Goal: Find specific page/section: Find specific page/section

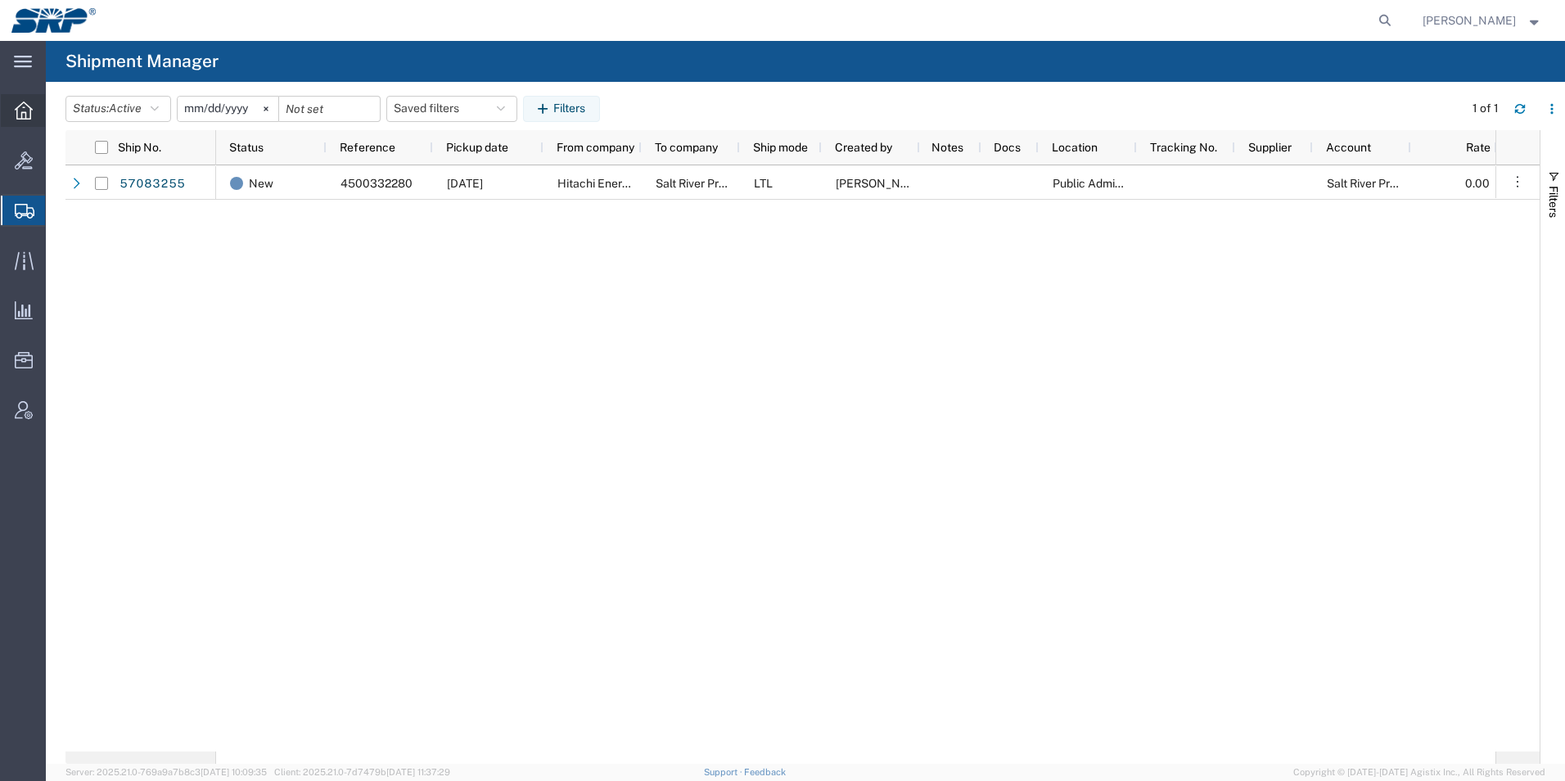
drag, startPoint x: 0, startPoint y: 0, endPoint x: 29, endPoint y: 115, distance: 118.3
click at [29, 115] on icon at bounding box center [24, 110] width 18 height 18
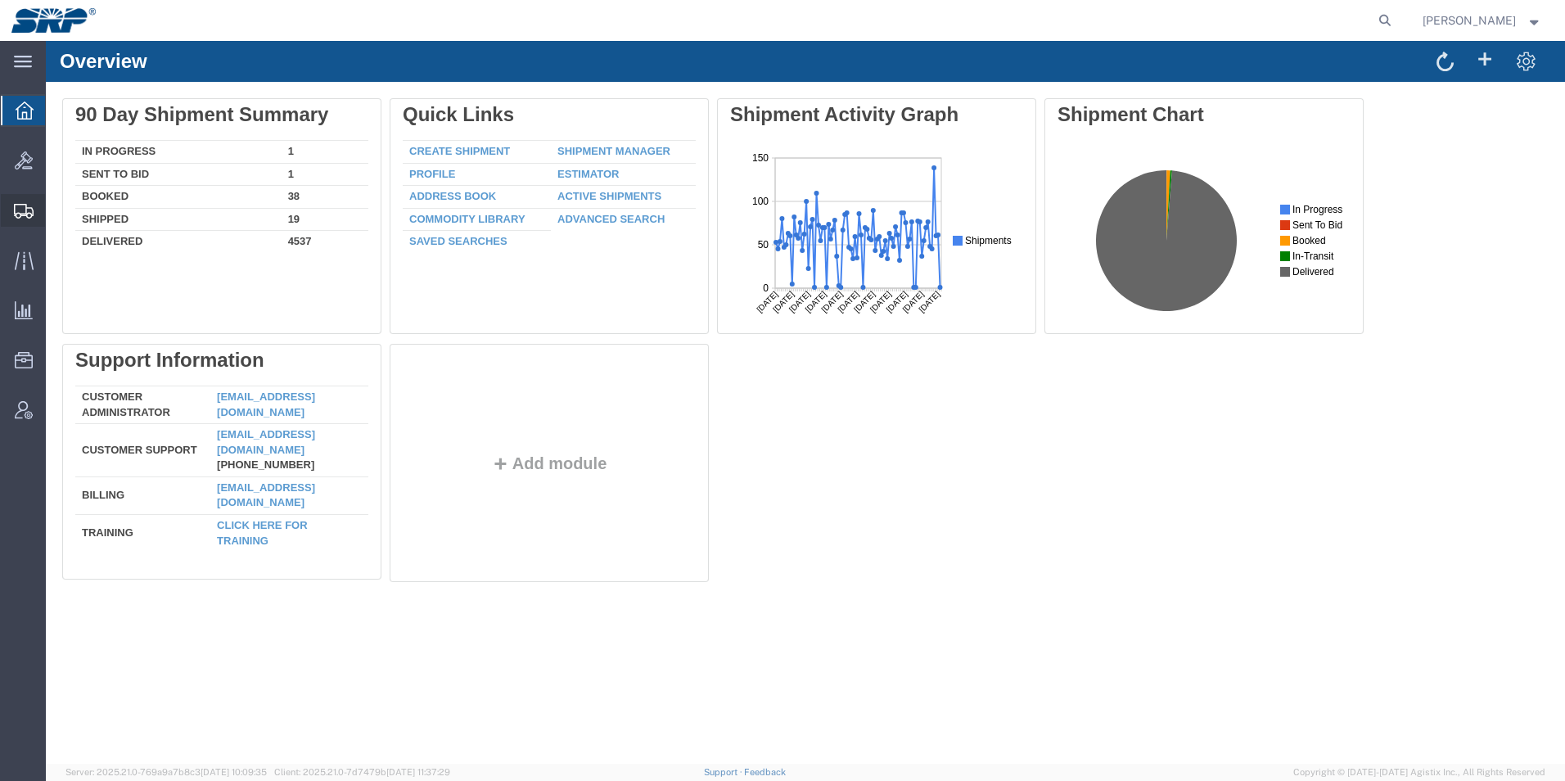
click at [22, 204] on icon at bounding box center [24, 211] width 20 height 15
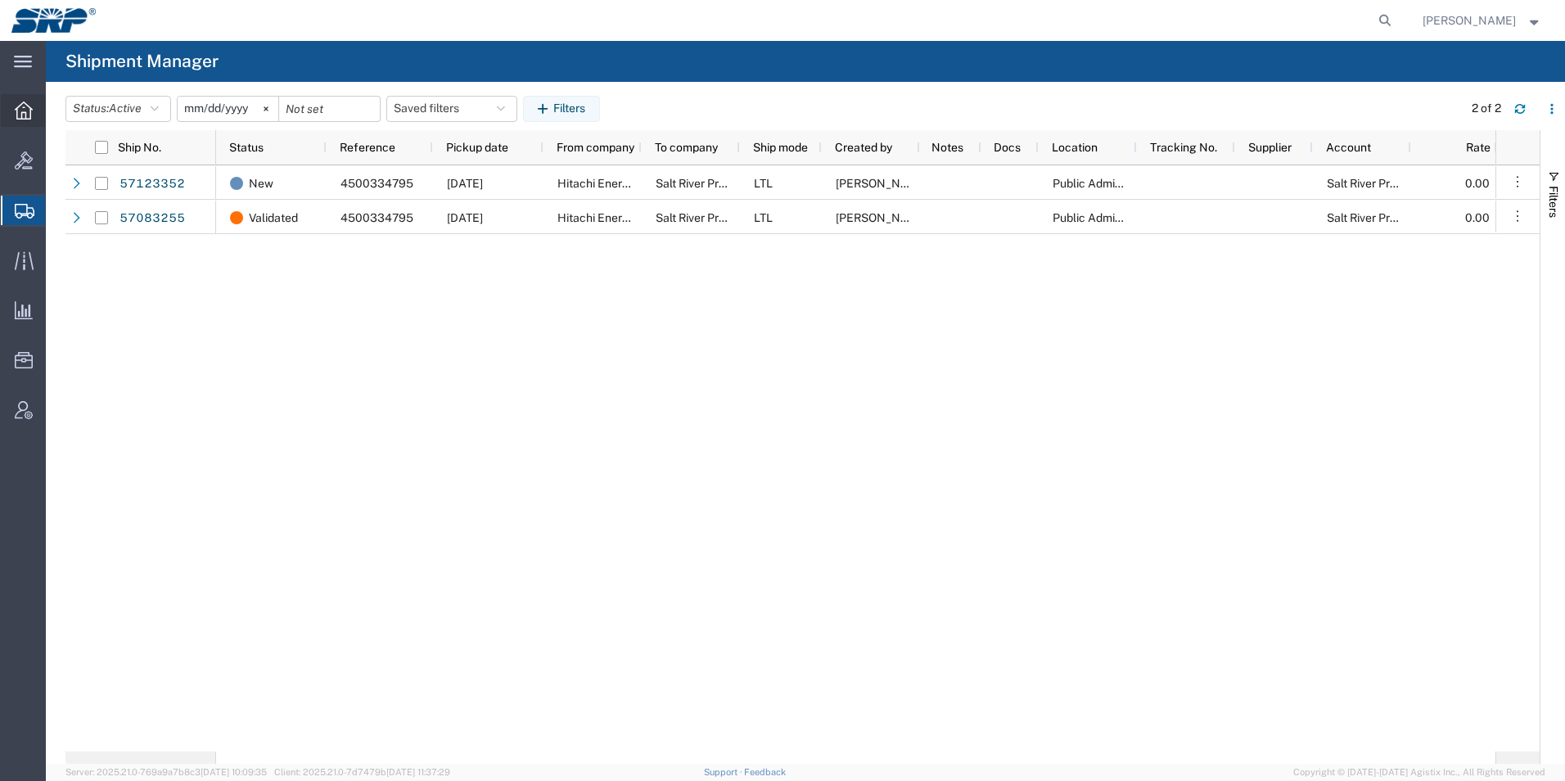
click at [16, 113] on icon at bounding box center [24, 110] width 18 height 18
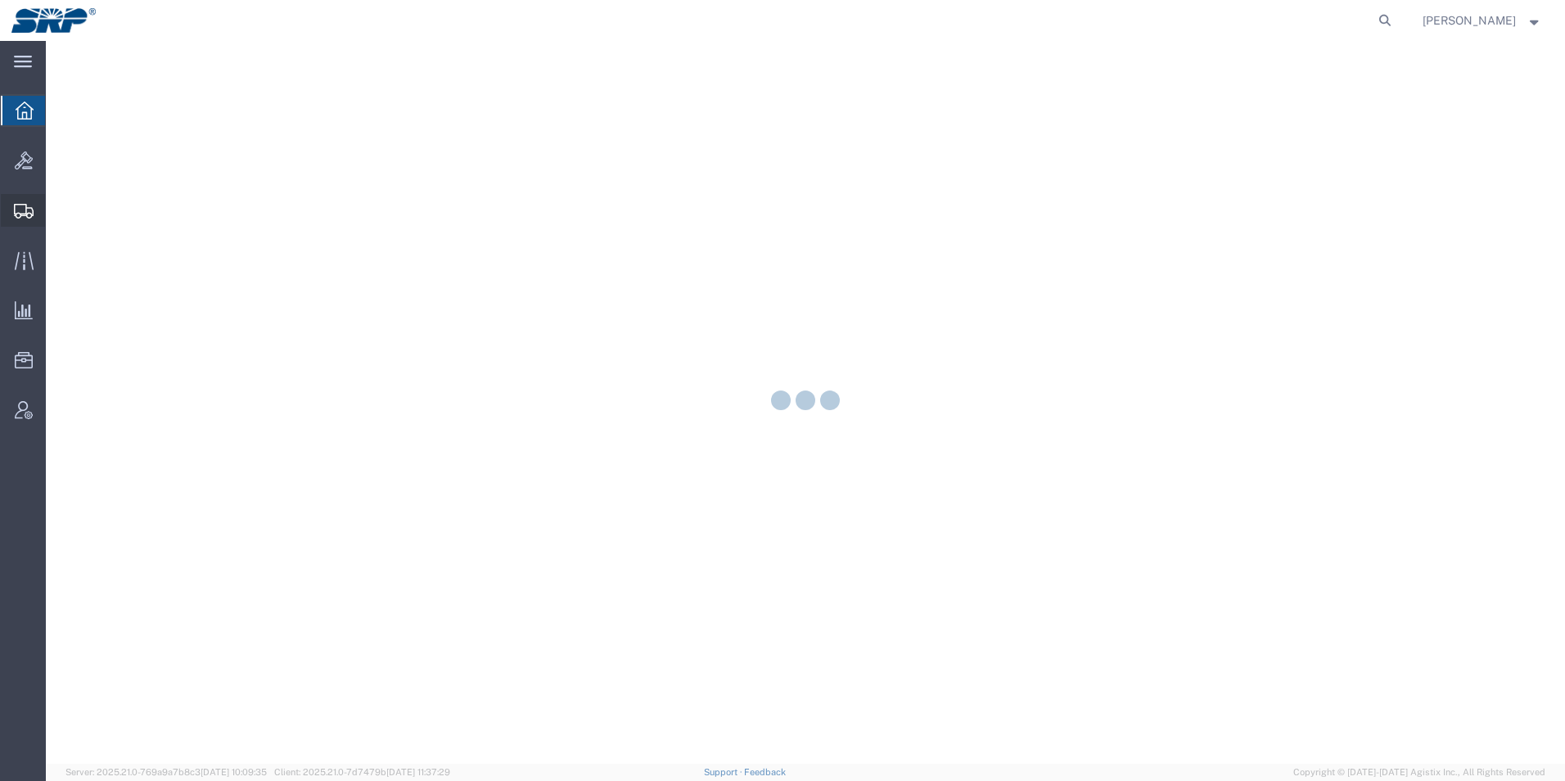
click at [23, 204] on icon at bounding box center [24, 211] width 20 height 15
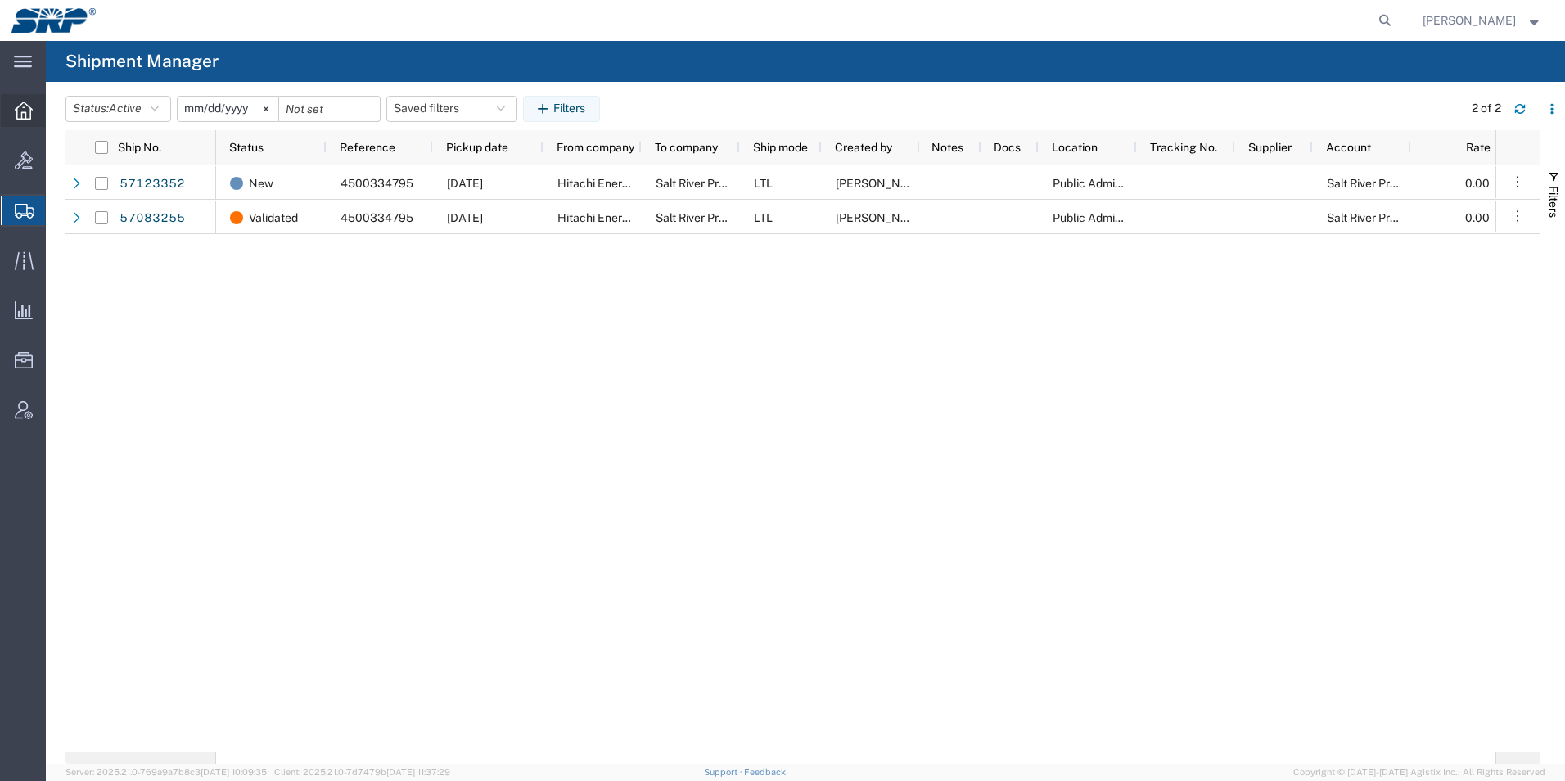
click at [24, 111] on icon at bounding box center [24, 110] width 18 height 18
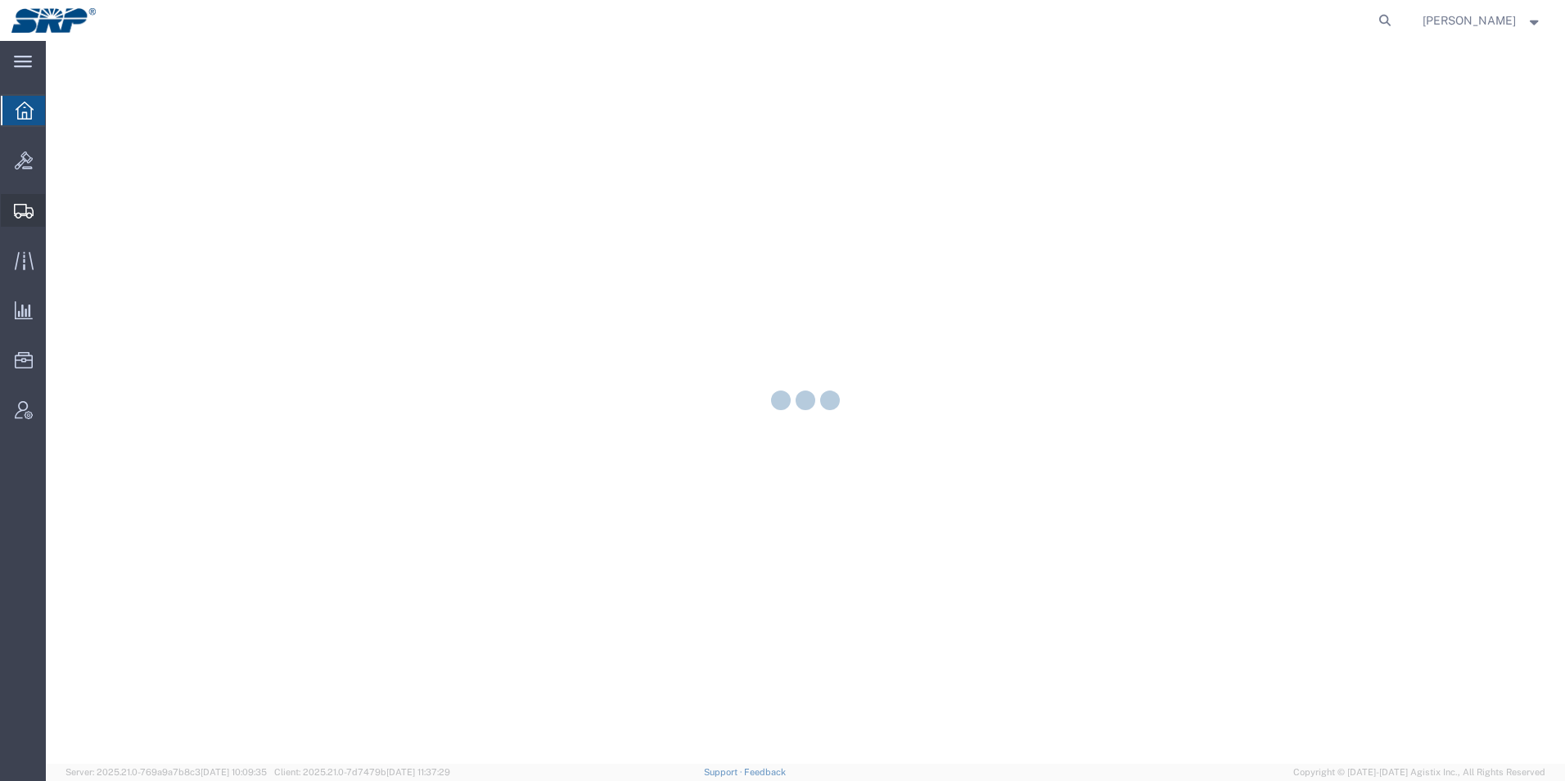
click at [18, 204] on icon at bounding box center [24, 211] width 20 height 15
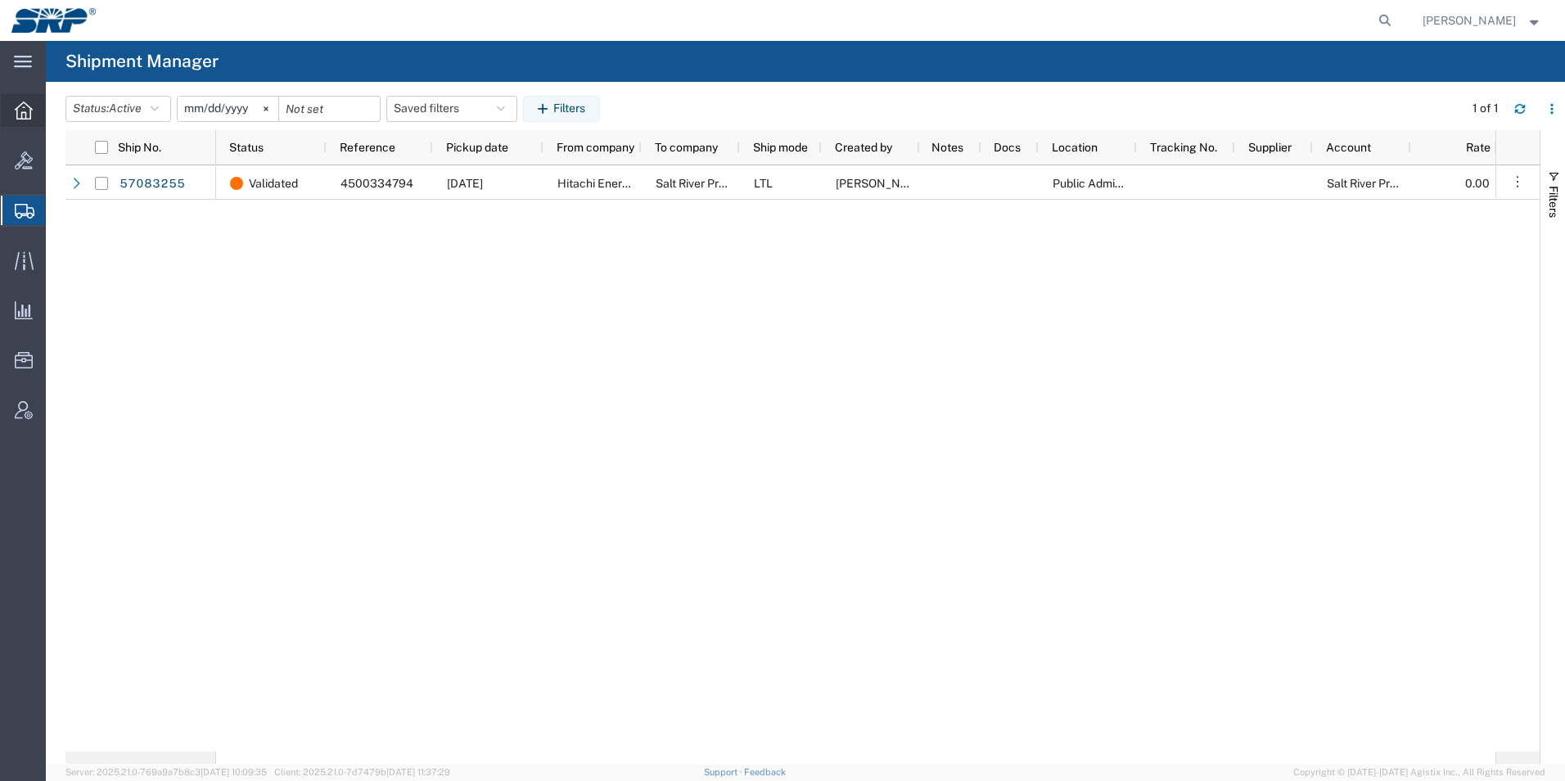
click at [23, 106] on icon at bounding box center [24, 110] width 18 height 18
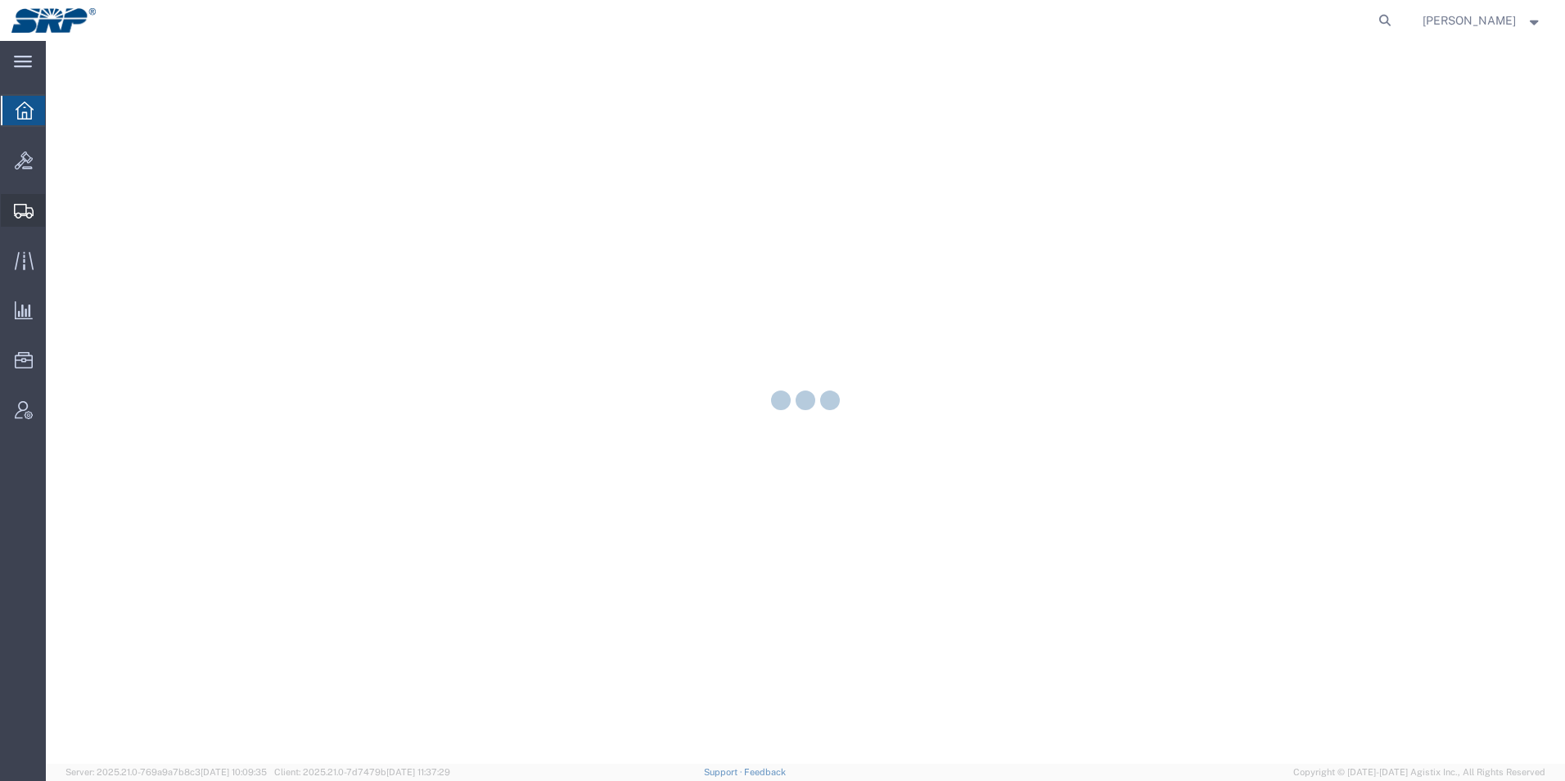
click at [19, 206] on icon at bounding box center [24, 211] width 20 height 15
